Goal: Task Accomplishment & Management: Use online tool/utility

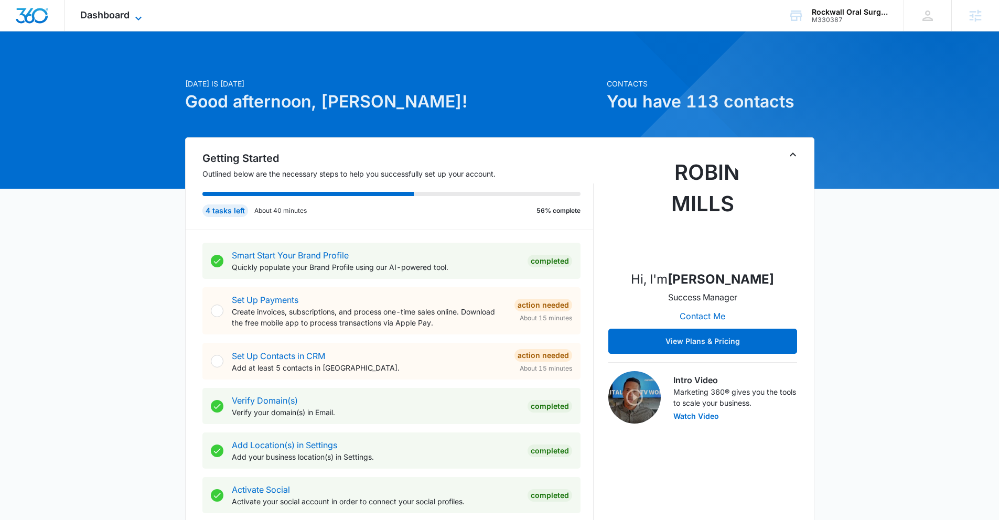
click at [123, 10] on span "Dashboard" at bounding box center [104, 14] width 49 height 11
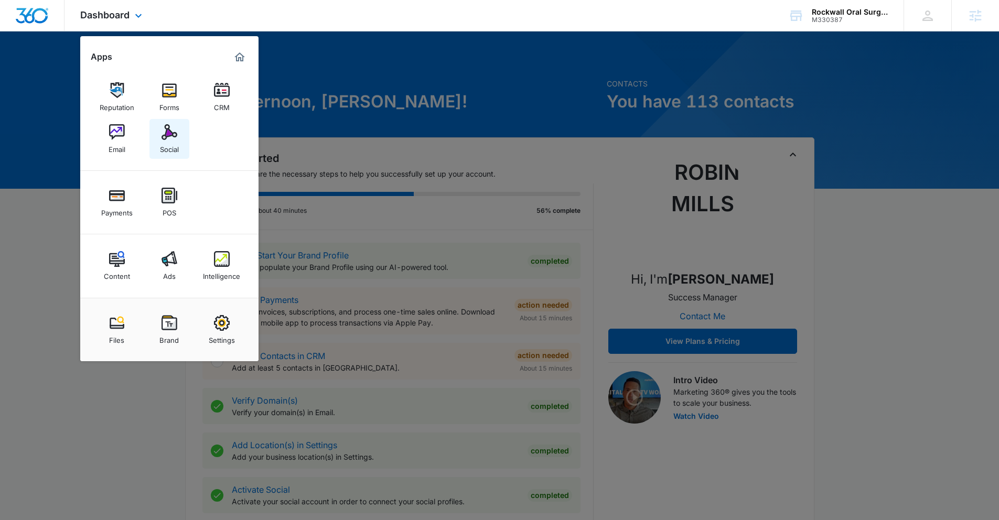
click at [164, 135] on img at bounding box center [170, 132] width 16 height 16
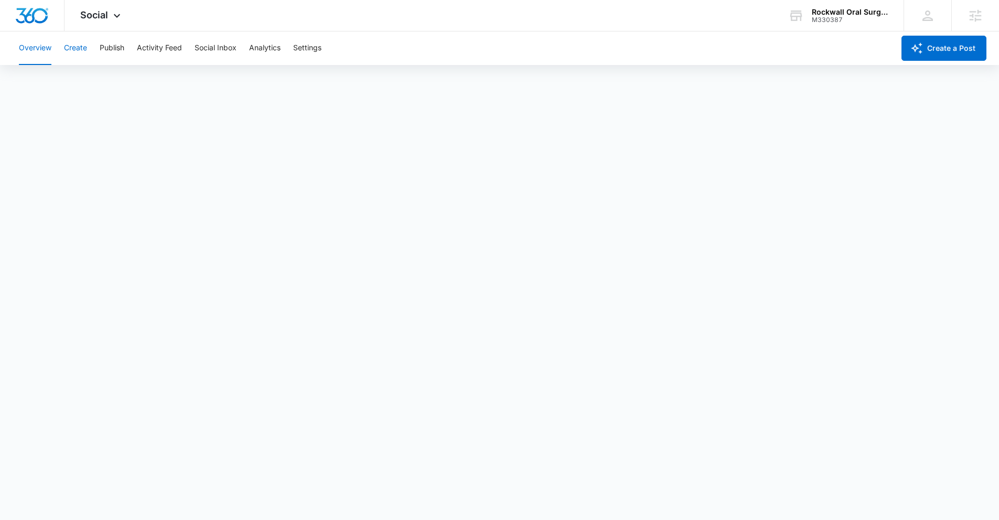
click at [84, 52] on button "Create" at bounding box center [75, 48] width 23 height 34
click at [115, 51] on button "Publish" at bounding box center [112, 48] width 25 height 34
click at [88, 80] on button "Schedules" at bounding box center [80, 80] width 36 height 29
click at [76, 55] on button "Create" at bounding box center [75, 48] width 23 height 34
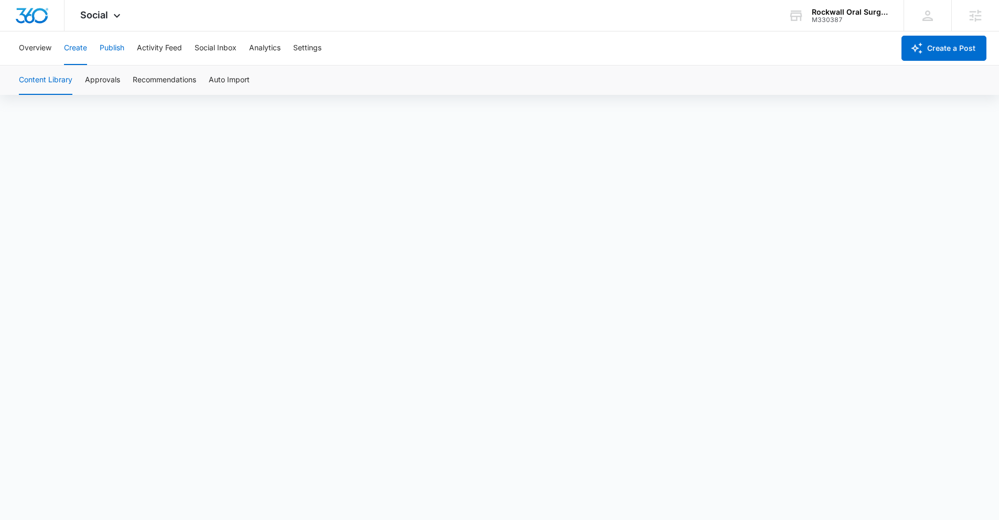
click at [122, 51] on button "Publish" at bounding box center [112, 48] width 25 height 34
